Goal: Task Accomplishment & Management: Use online tool/utility

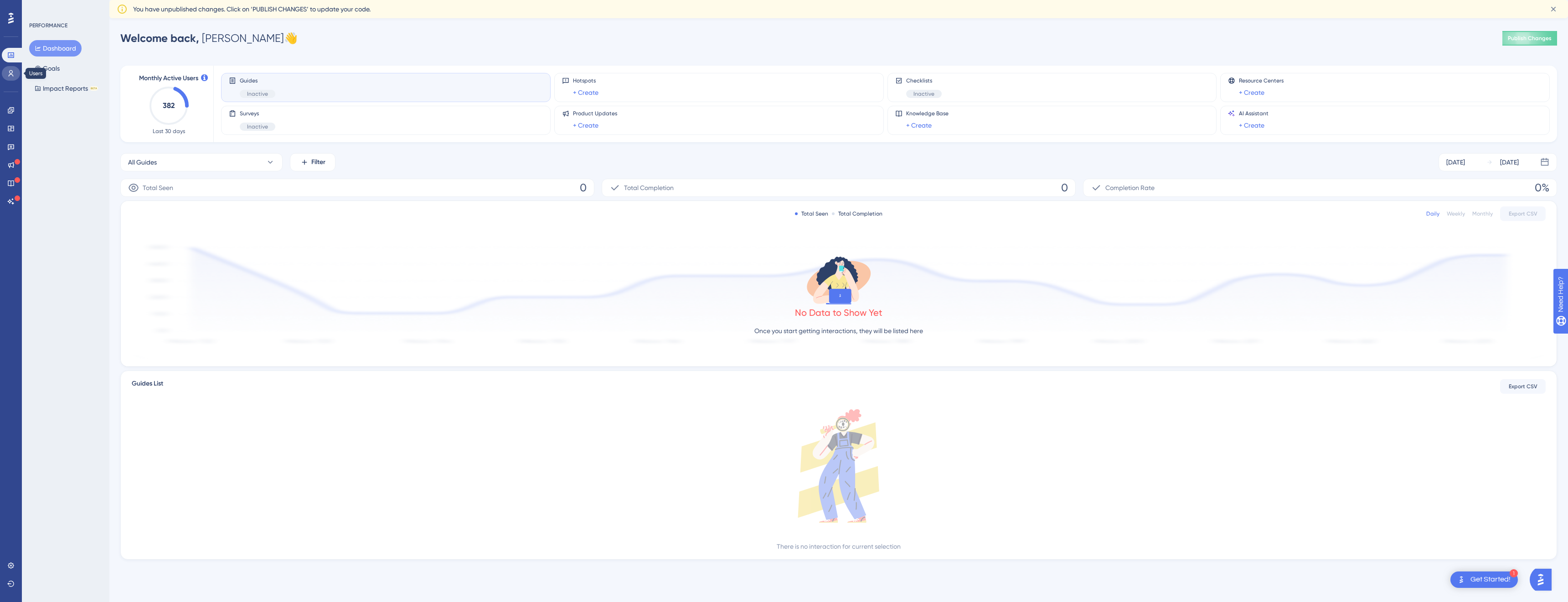
click at [12, 77] on link at bounding box center [11, 74] width 18 height 15
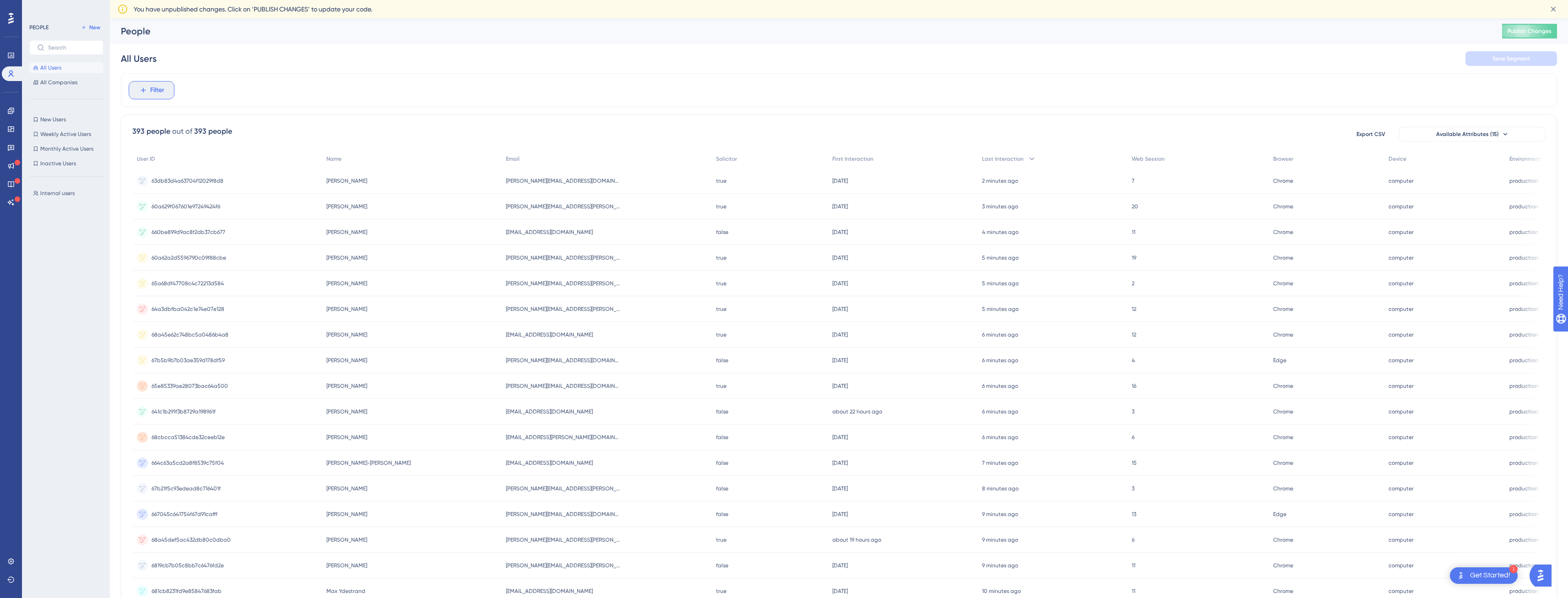
click at [153, 92] on span "Filter" at bounding box center [157, 90] width 14 height 11
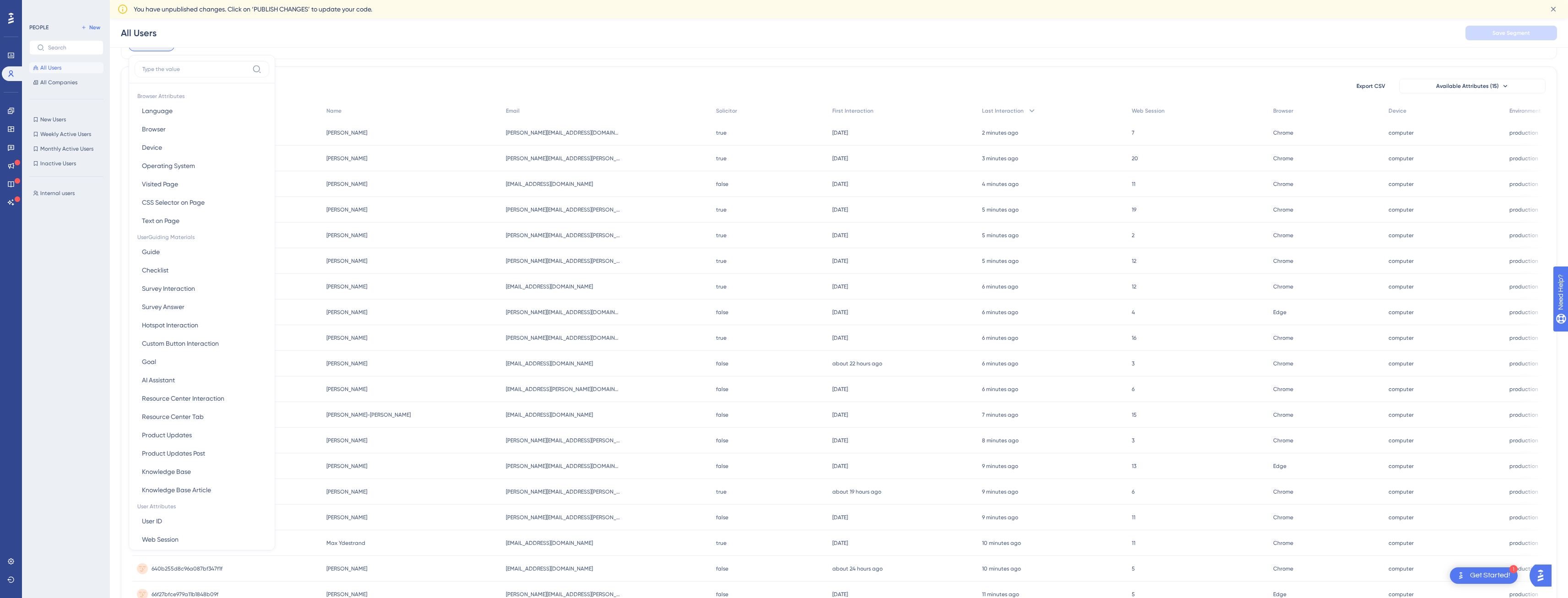
click at [317, 88] on div "393 people out of 393 people Export CSV Available Attributes (15)" at bounding box center [839, 86] width 1413 height 17
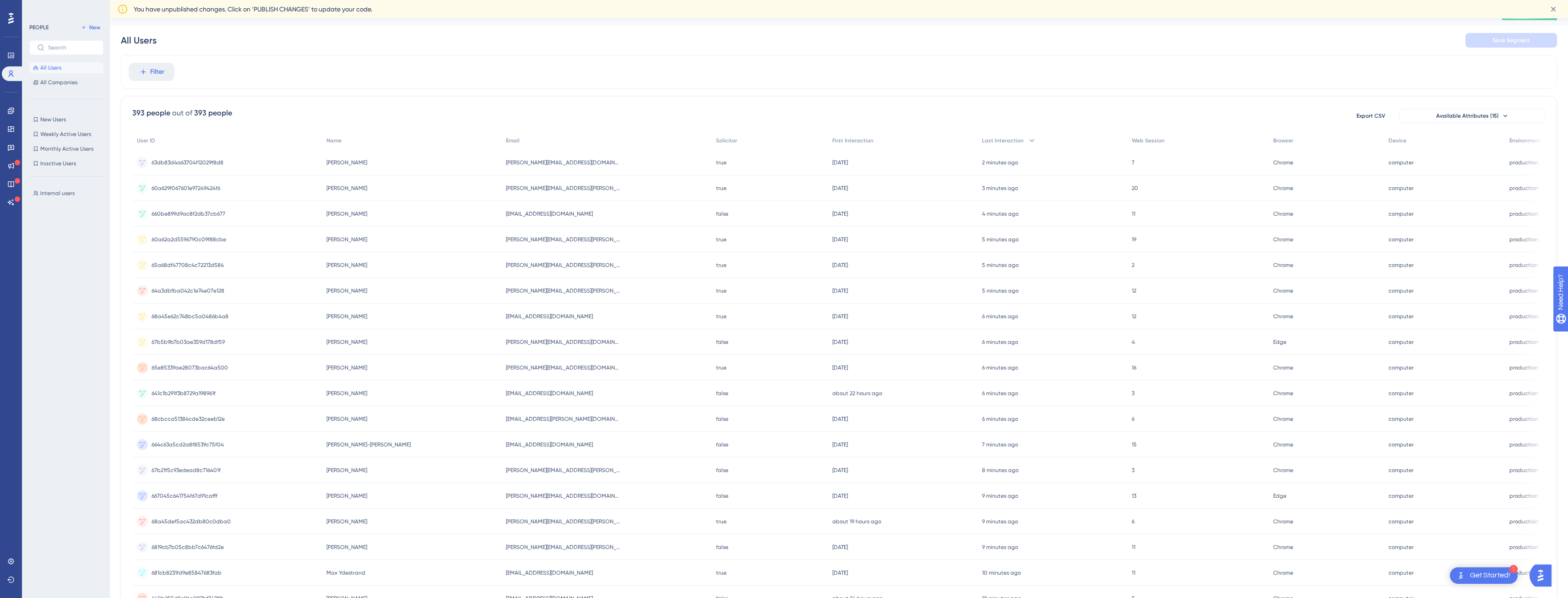
scroll to position [0, 0]
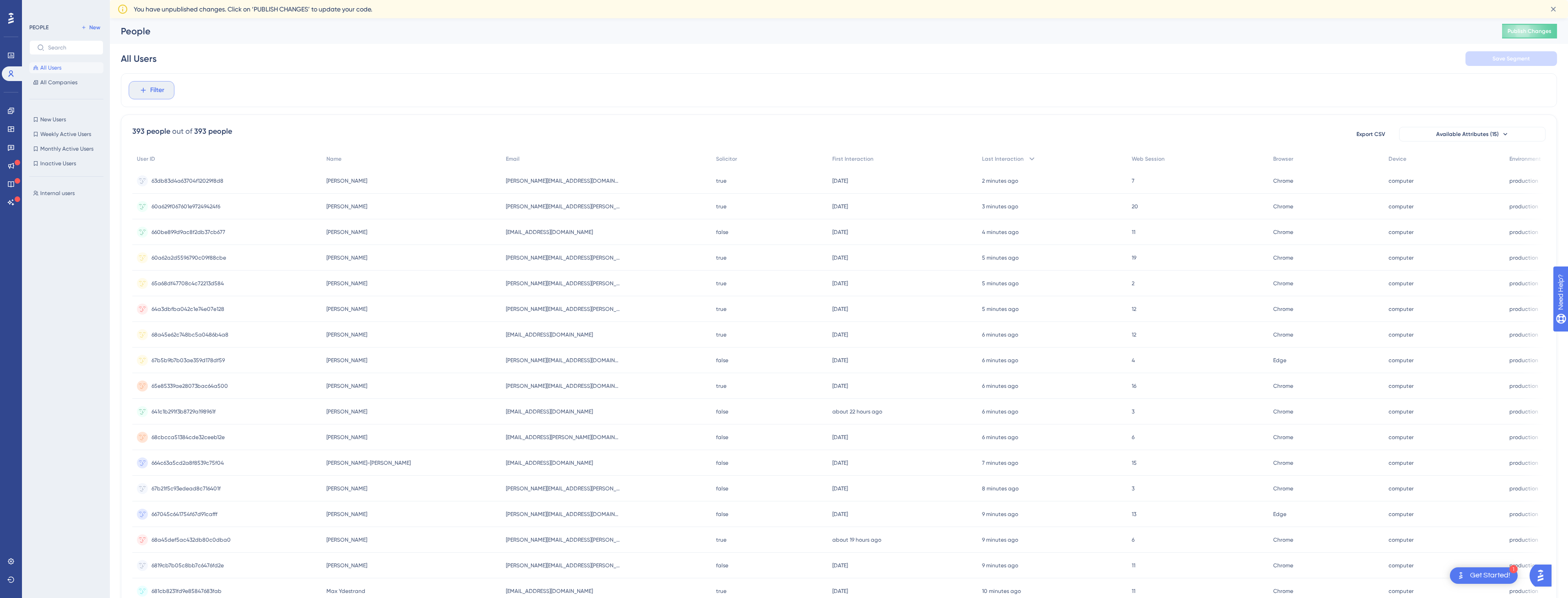
click at [158, 92] on span "Filter" at bounding box center [157, 90] width 14 height 11
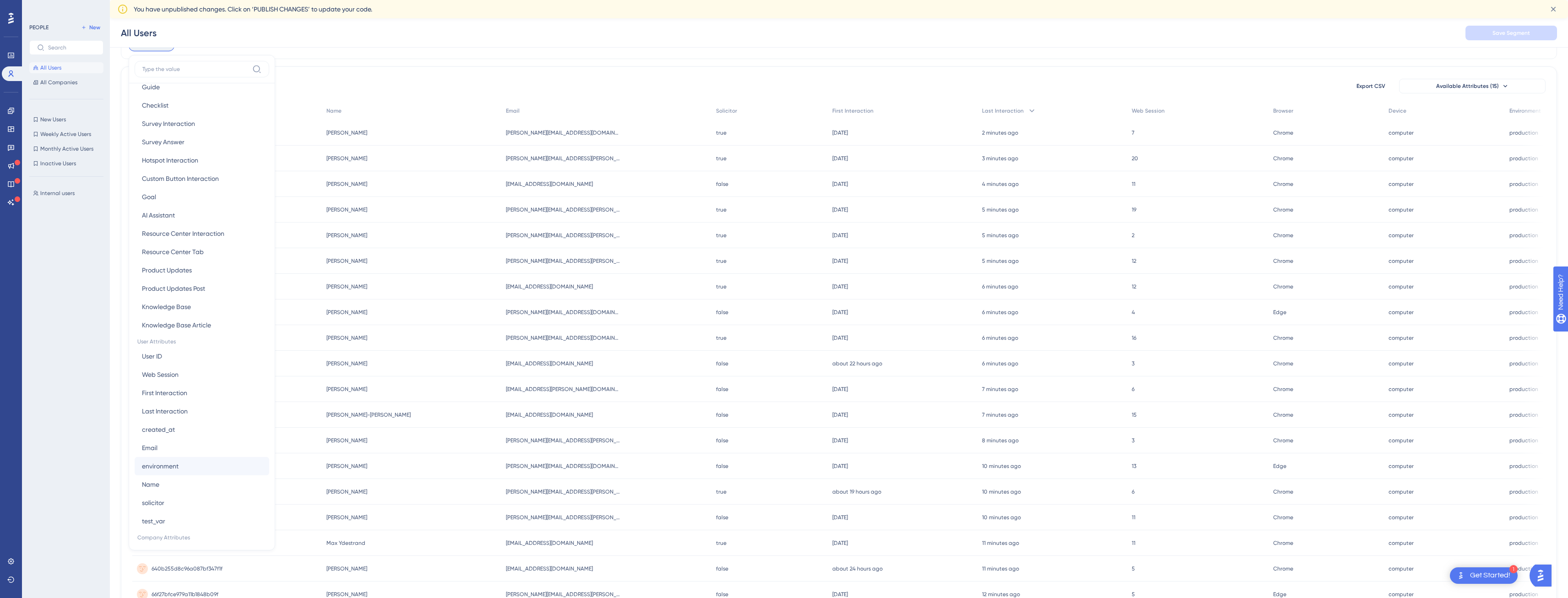
scroll to position [260, 0]
click at [169, 404] on button "solicitor solicitor" at bounding box center [202, 407] width 134 height 18
click at [167, 82] on label "is false" at bounding box center [160, 83] width 20 height 11
click at [230, 134] on span "Done" at bounding box center [229, 130] width 15 height 11
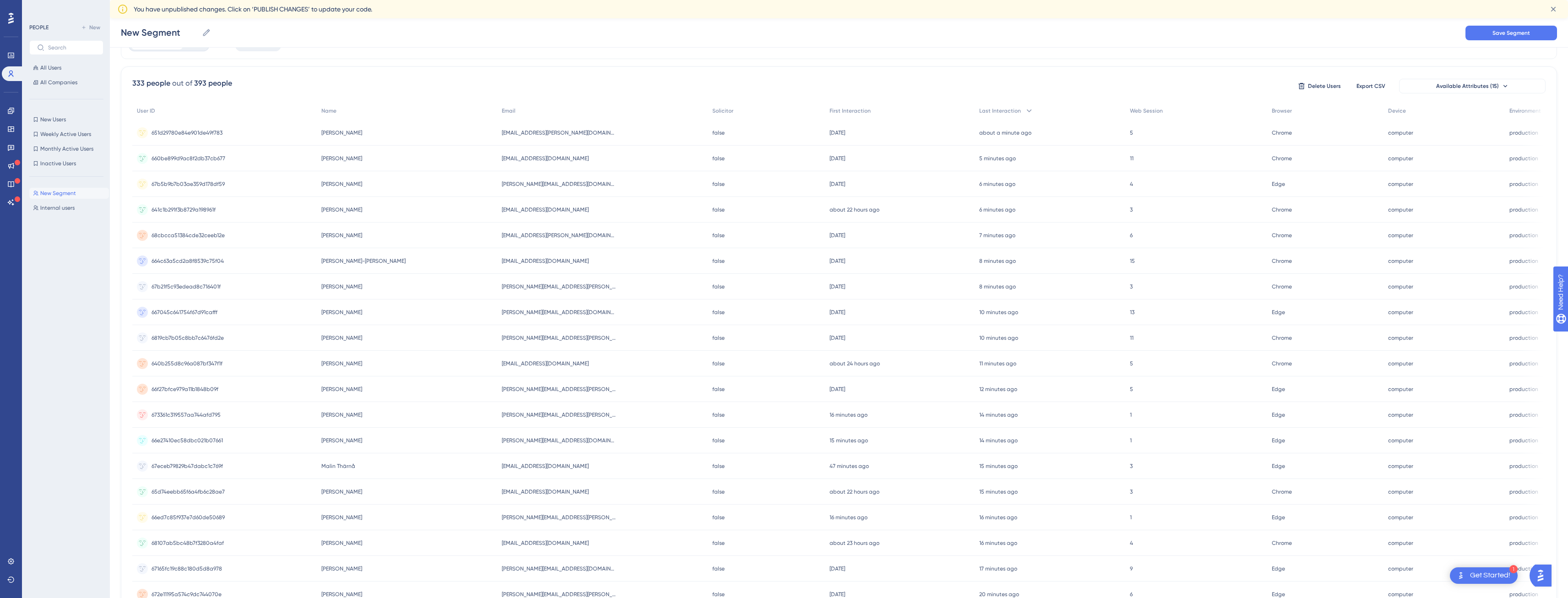
scroll to position [0, 0]
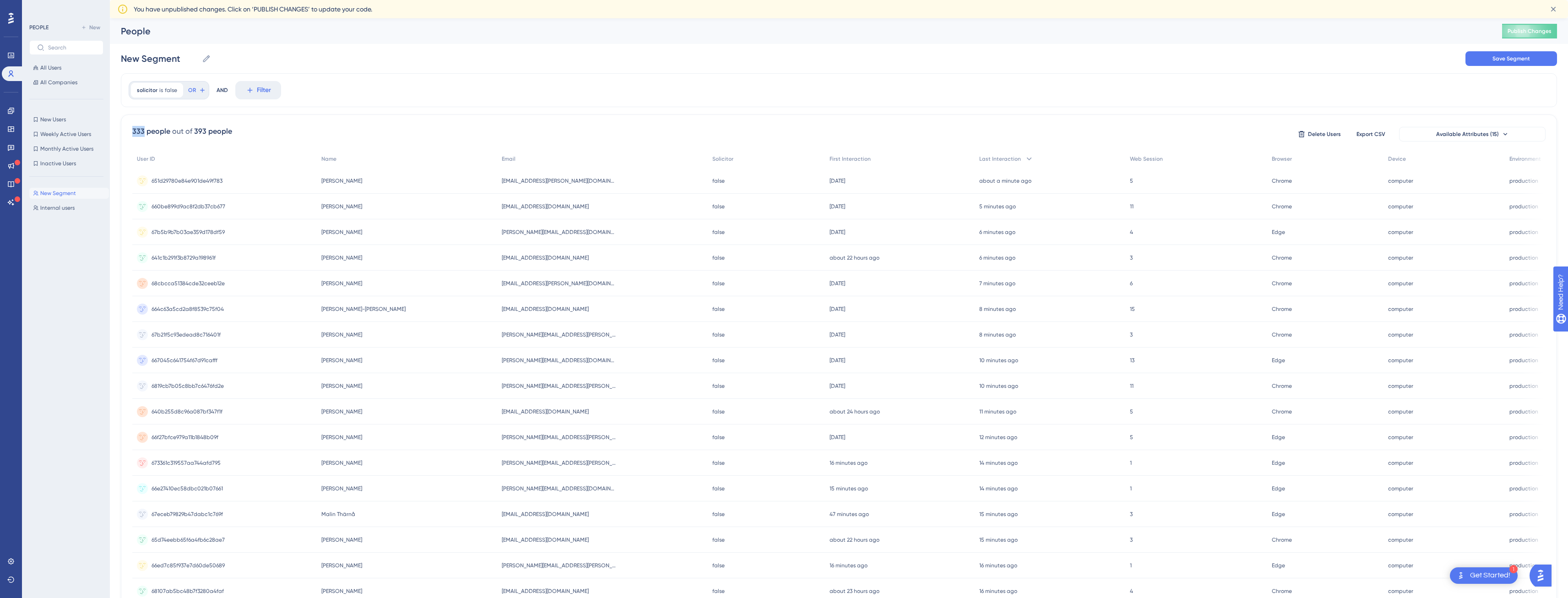
drag, startPoint x: 131, startPoint y: 127, endPoint x: 143, endPoint y: 128, distance: 12.0
click at [143, 128] on div "333 people out of 393 people Delete Users Export CSV Available Attributes (15) …" at bounding box center [839, 418] width 1436 height 607
click at [165, 126] on div "333 people" at bounding box center [151, 131] width 38 height 11
drag, startPoint x: 134, startPoint y: 128, endPoint x: 141, endPoint y: 128, distance: 7.0
click at [141, 128] on div "333 people" at bounding box center [151, 131] width 38 height 11
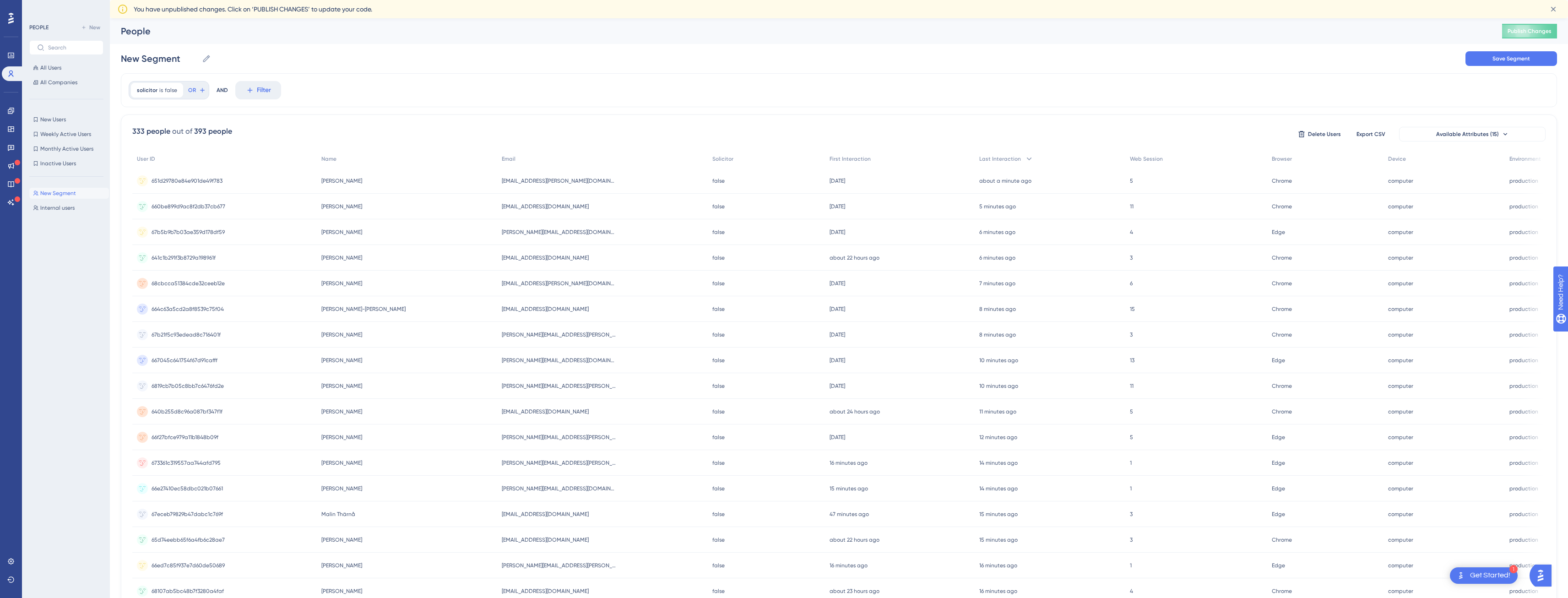
click at [185, 131] on div "out of" at bounding box center [182, 131] width 20 height 11
drag, startPoint x: 191, startPoint y: 130, endPoint x: 204, endPoint y: 130, distance: 13.0
click at [204, 130] on div "333 people out of 393 people" at bounding box center [182, 131] width 100 height 11
click at [238, 130] on div "333 people out of 393 people Delete Users Export CSV Available Attributes (15)" at bounding box center [839, 134] width 1413 height 17
click at [175, 90] on icon at bounding box center [176, 90] width 6 height 6
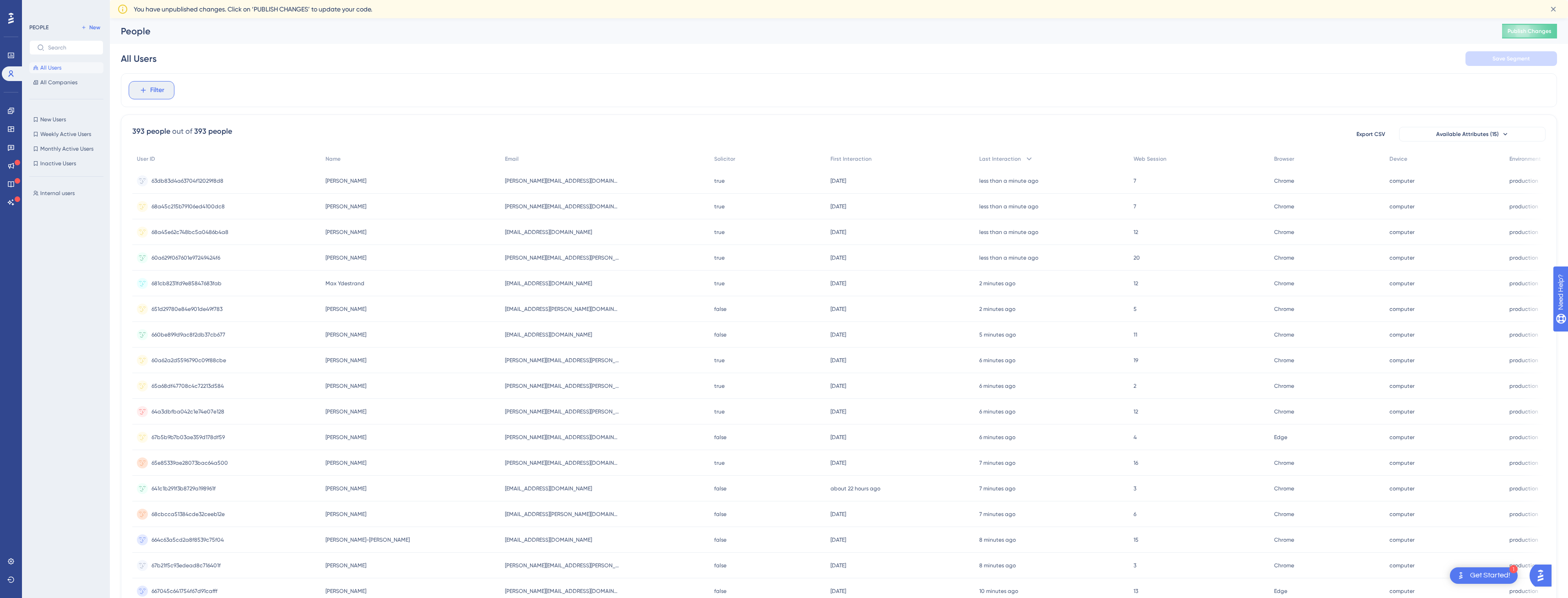
click at [147, 90] on button "Filter" at bounding box center [151, 90] width 46 height 18
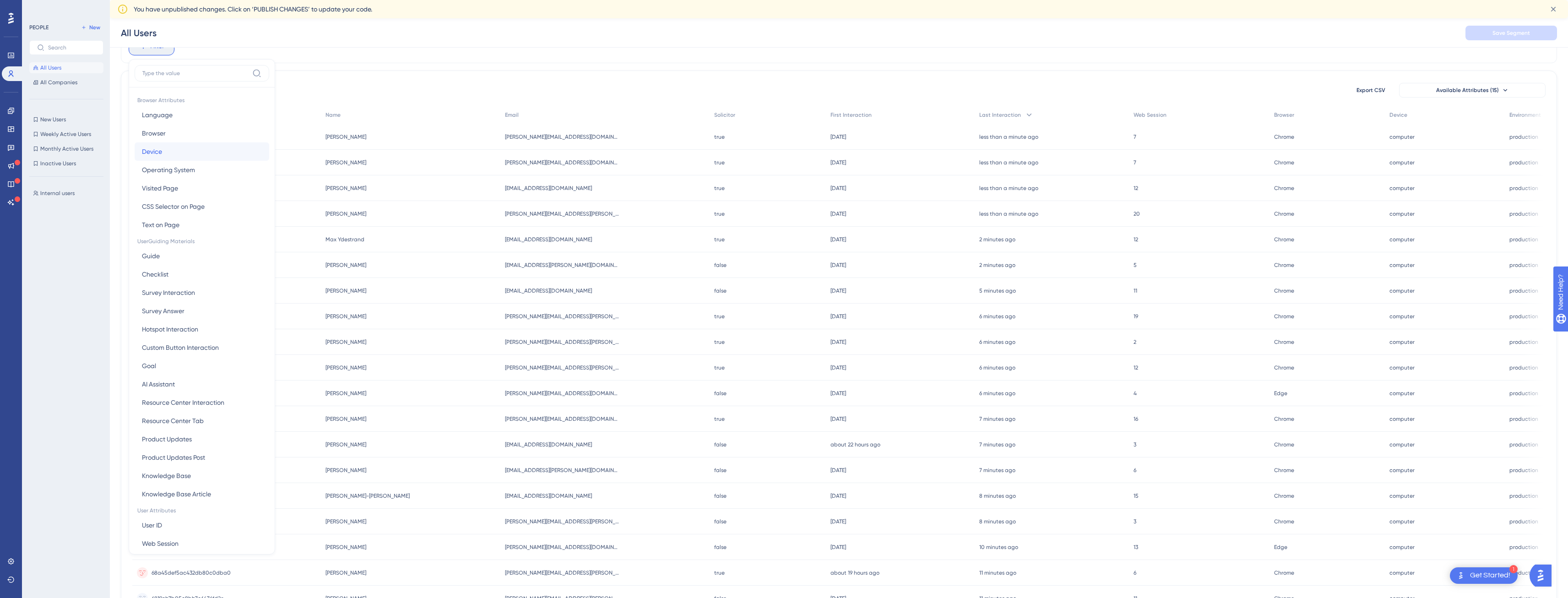
click at [160, 147] on span "Device" at bounding box center [152, 152] width 20 height 11
click at [154, 105] on label "is not" at bounding box center [157, 107] width 15 height 11
type input "computer"
click at [230, 212] on span "Done" at bounding box center [229, 212] width 15 height 11
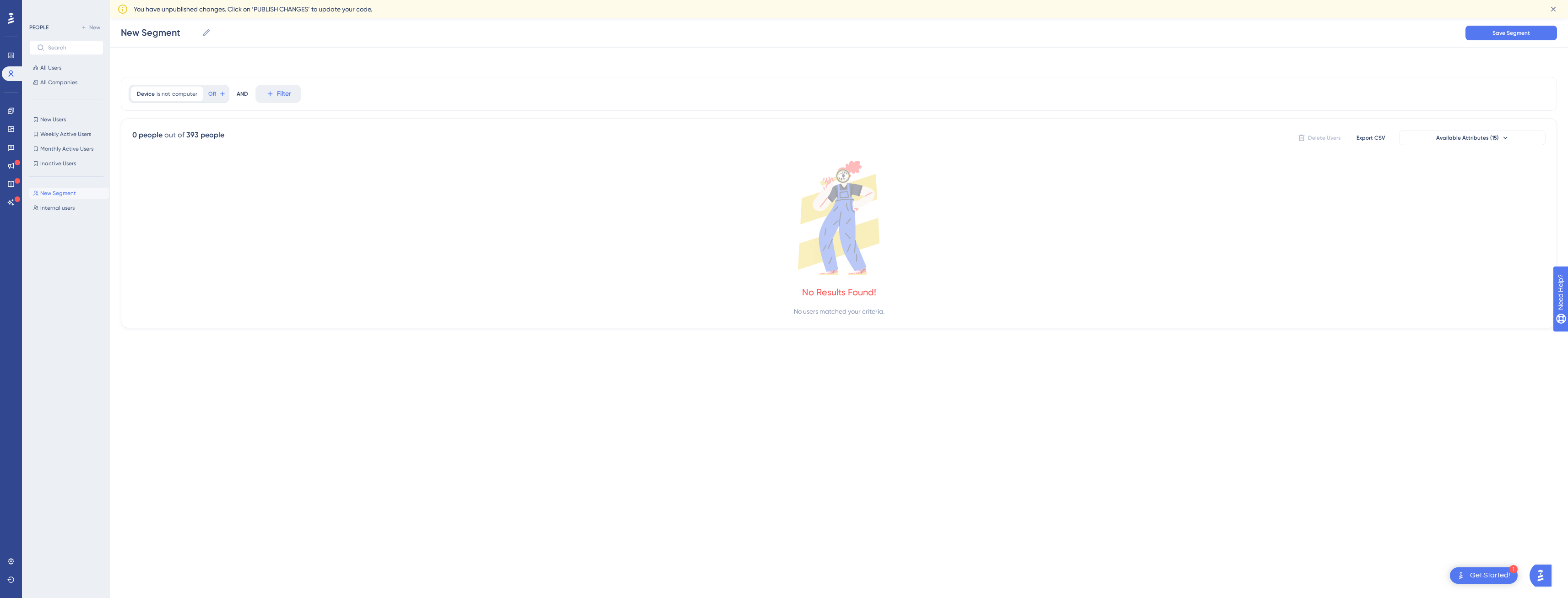
scroll to position [0, 0]
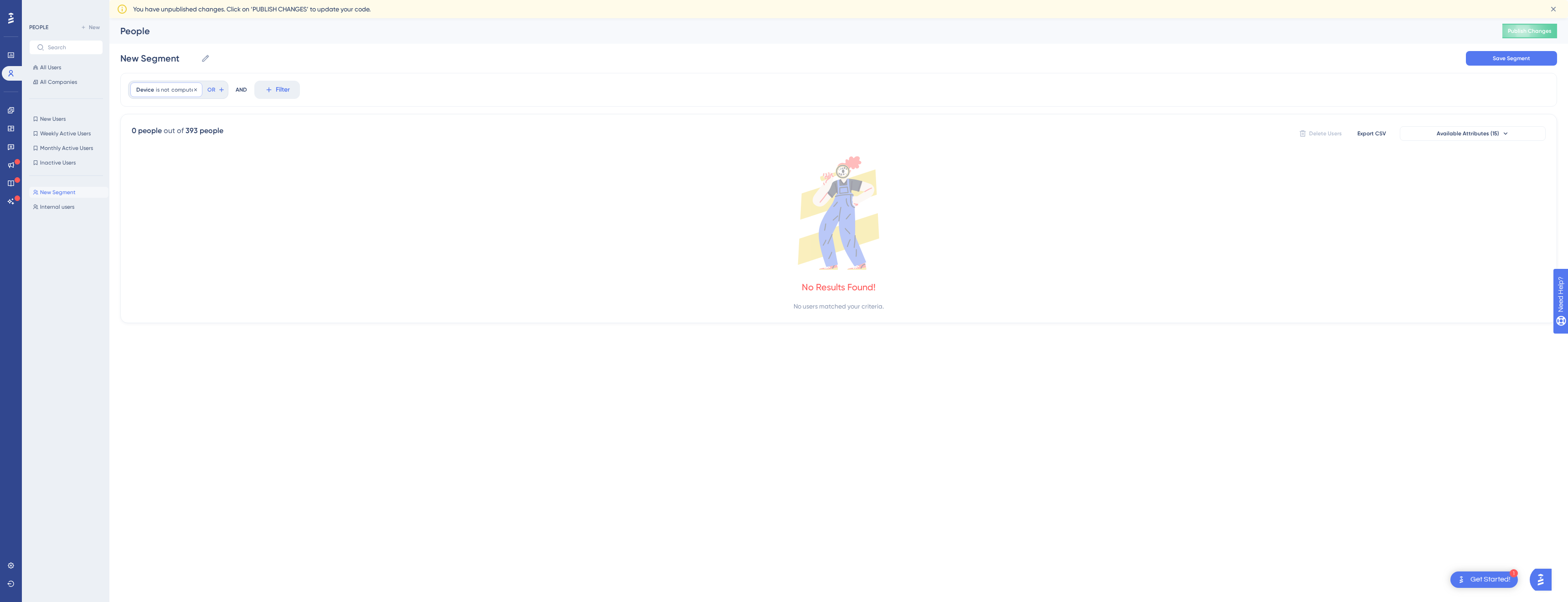
click at [168, 91] on span "is not" at bounding box center [163, 90] width 13 height 7
click at [155, 120] on div "is" at bounding box center [187, 116] width 99 height 11
click at [229, 259] on span "Done" at bounding box center [228, 255] width 15 height 11
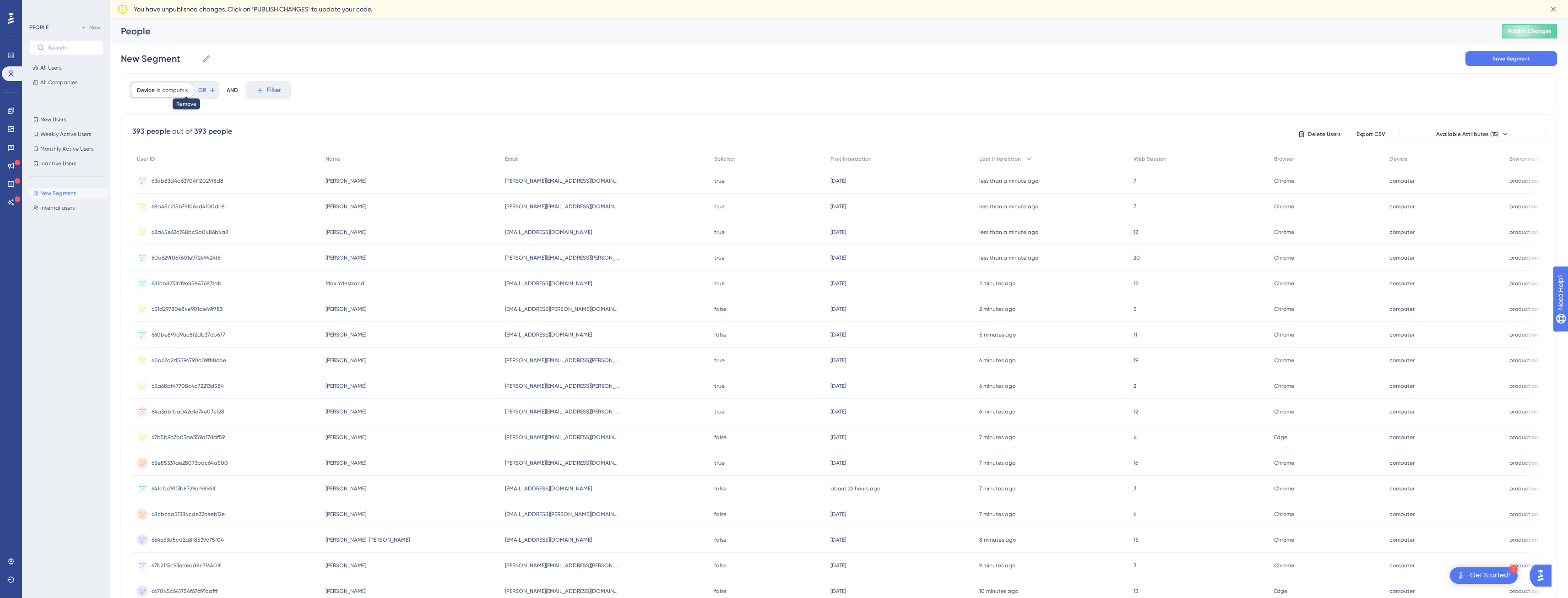
click at [185, 89] on icon at bounding box center [186, 90] width 6 height 6
click at [416, 77] on div "Filter" at bounding box center [839, 90] width 1436 height 34
